Goal: Task Accomplishment & Management: Use online tool/utility

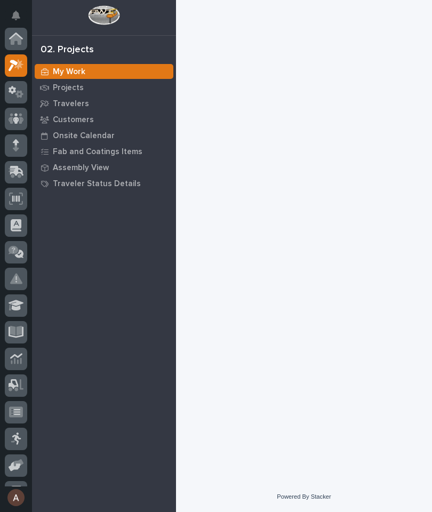
scroll to position [27, 0]
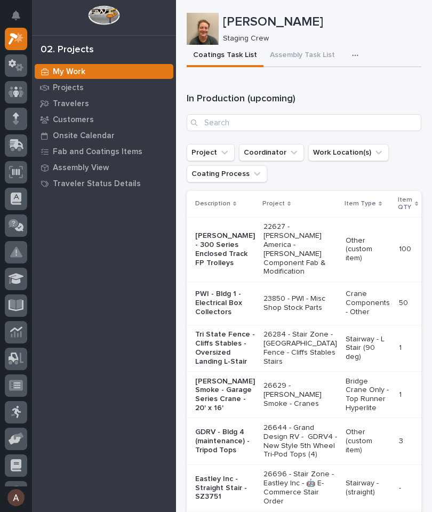
click at [351, 51] on button "button" at bounding box center [357, 55] width 23 height 21
click at [335, 83] on span "Staging Task List" at bounding box center [320, 85] width 57 height 10
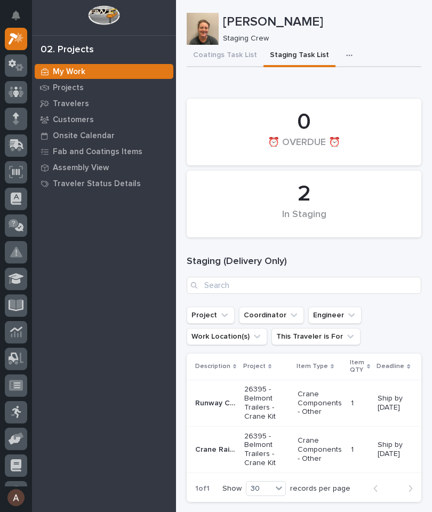
click at [346, 56] on icon "button" at bounding box center [349, 55] width 6 height 7
click at [329, 88] on span "Assembly Task List" at bounding box center [315, 85] width 64 height 10
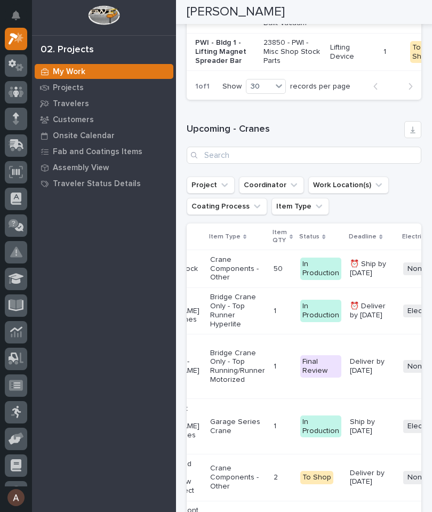
scroll to position [1749, 0]
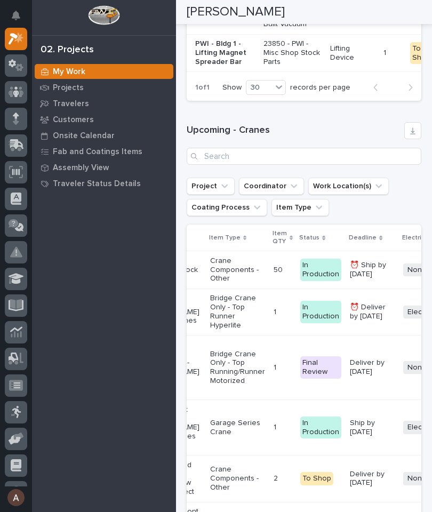
click at [15, 148] on icon at bounding box center [16, 145] width 15 height 12
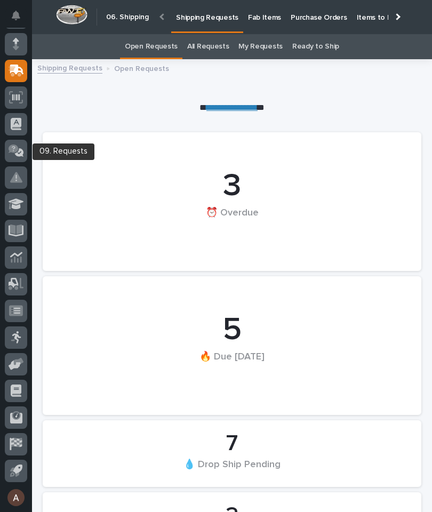
click at [257, 21] on p "Fab Items" at bounding box center [264, 11] width 33 height 22
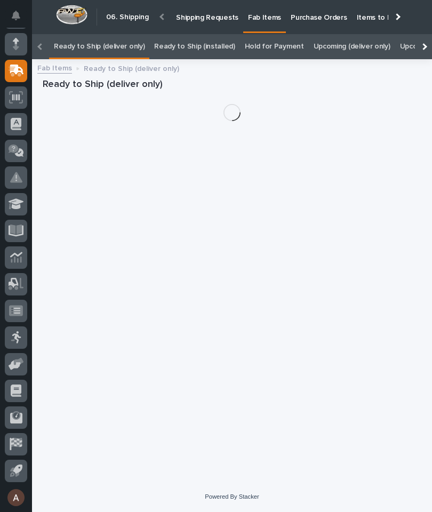
scroll to position [0, -75]
click at [424, 34] on div at bounding box center [423, 46] width 17 height 25
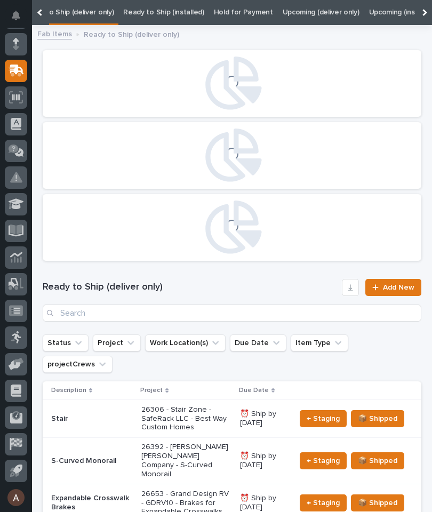
scroll to position [0, 108]
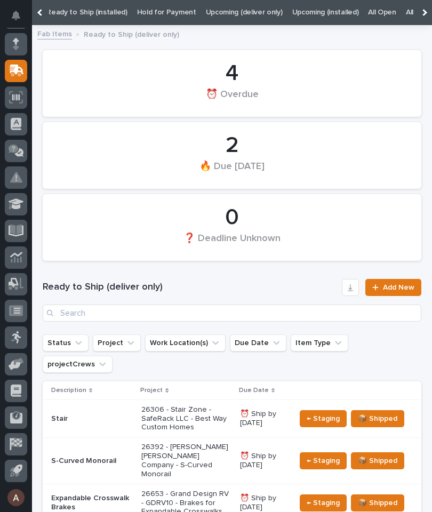
click at [406, 15] on link "All" at bounding box center [409, 12] width 7 height 25
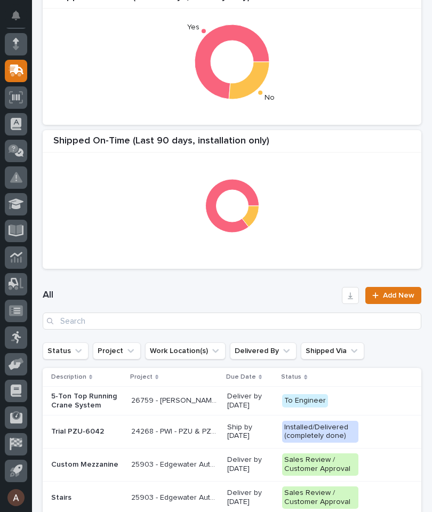
scroll to position [242, 0]
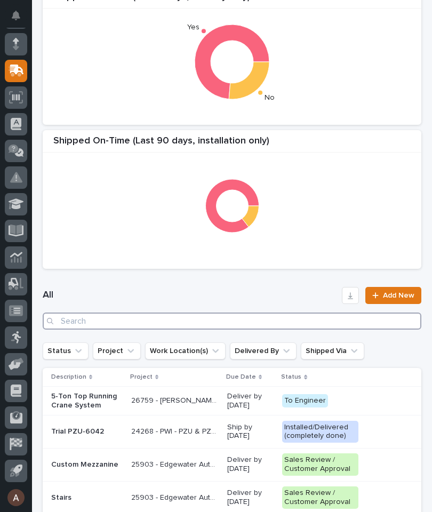
click at [239, 326] on input "Search" at bounding box center [232, 321] width 379 height 17
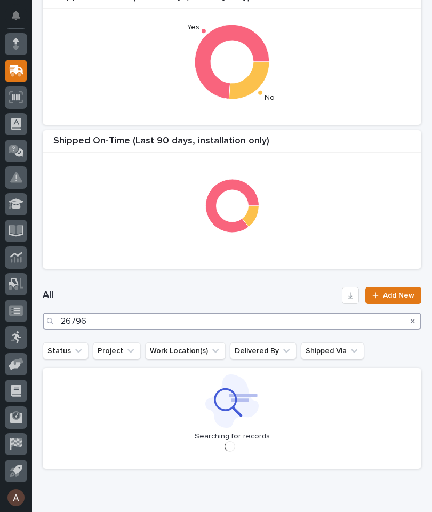
type input "26796"
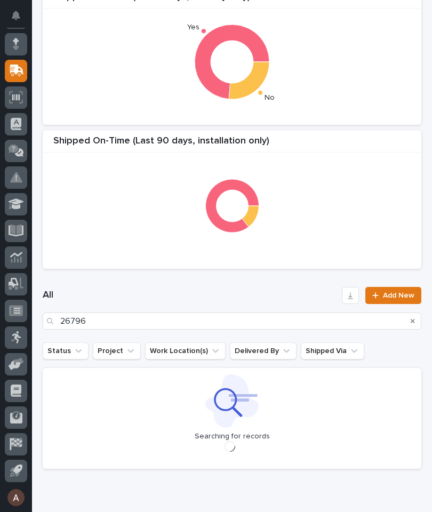
click at [280, 286] on div "All 26796 Add New" at bounding box center [232, 308] width 379 height 68
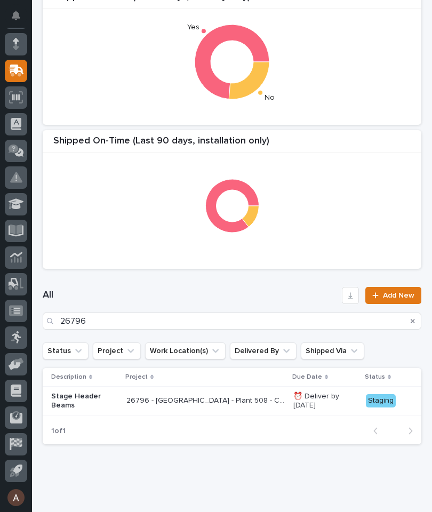
click at [80, 403] on p "Stage Header Beams" at bounding box center [84, 401] width 67 height 18
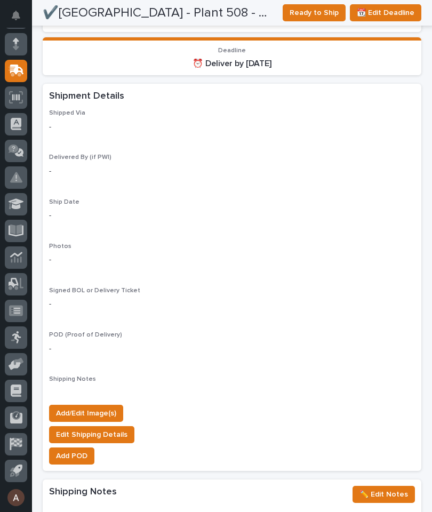
click at [108, 407] on span "Add/Edit Image(s)" at bounding box center [86, 413] width 60 height 13
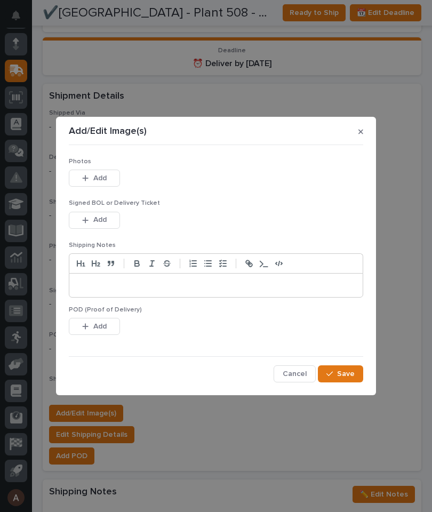
click at [116, 171] on button "Add" at bounding box center [94, 178] width 51 height 17
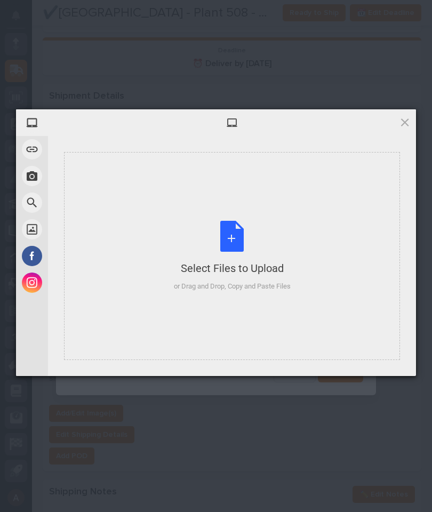
click at [340, 221] on div "Select Files to Upload or Drag and Drop, Copy and Paste Files" at bounding box center [232, 256] width 336 height 208
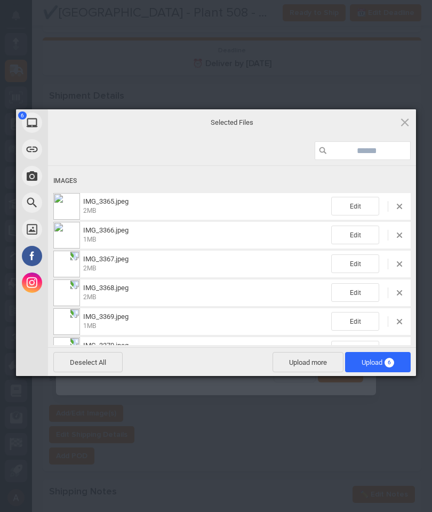
click at [387, 363] on span "6" at bounding box center [390, 363] width 10 height 10
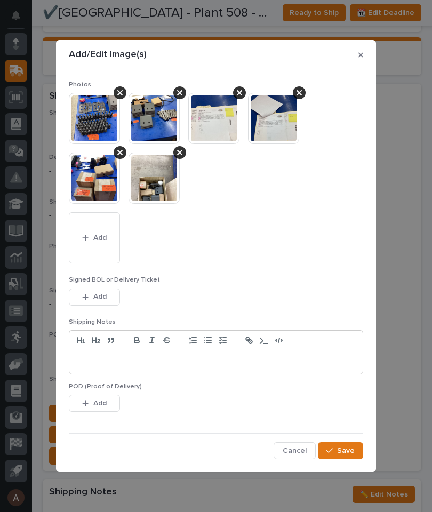
click at [353, 452] on span "Save" at bounding box center [346, 451] width 18 height 10
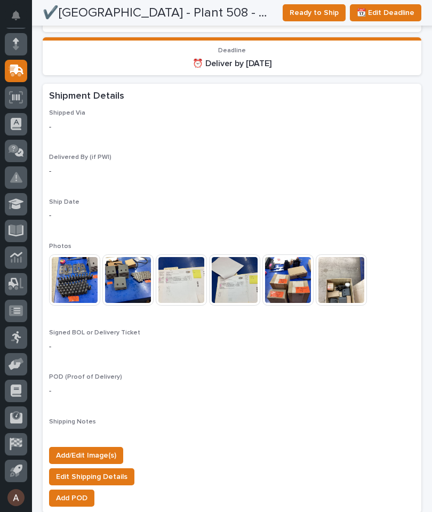
scroll to position [920, 0]
click at [316, 14] on span "Ready to Ship" at bounding box center [314, 12] width 49 height 13
